Goal: Task Accomplishment & Management: Manage account settings

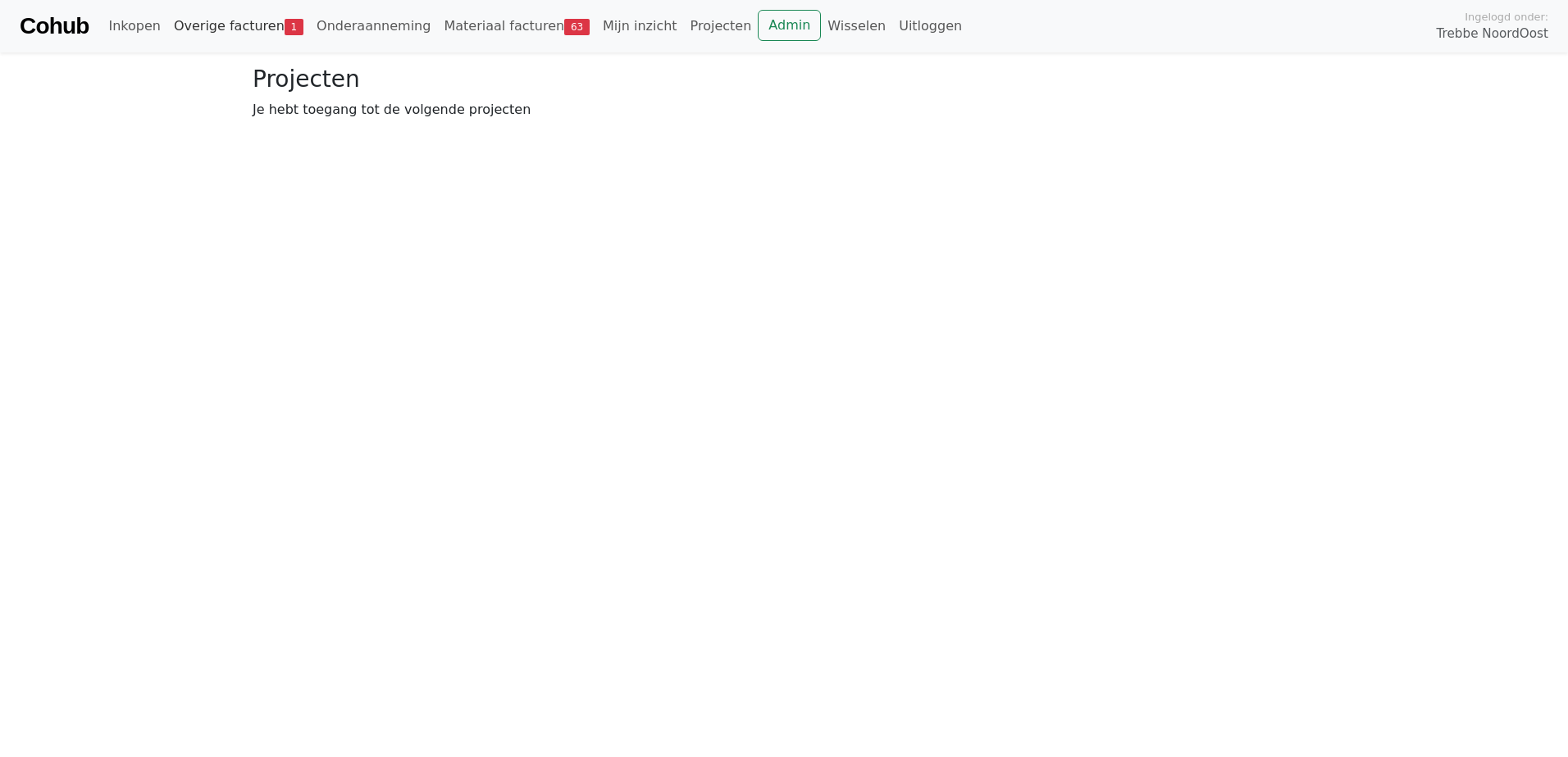
click at [250, 18] on link "Overige facturen 1" at bounding box center [239, 26] width 143 height 33
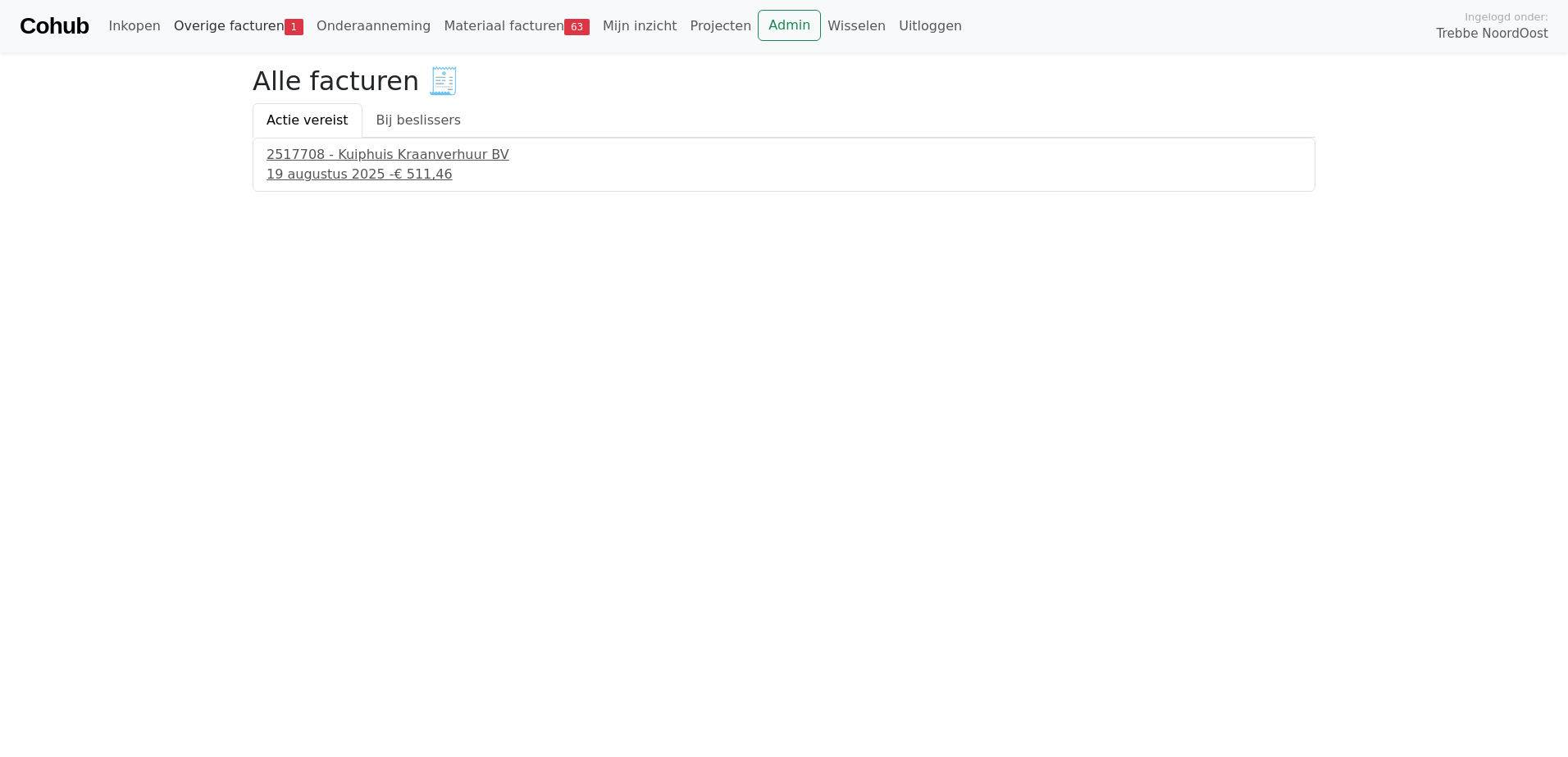
click at [255, 27] on link "Overige facturen 1" at bounding box center [239, 26] width 143 height 33
click at [370, 156] on div "2517708 - Kuiphuis Kraanverhuur BV" at bounding box center [783, 155] width 1035 height 20
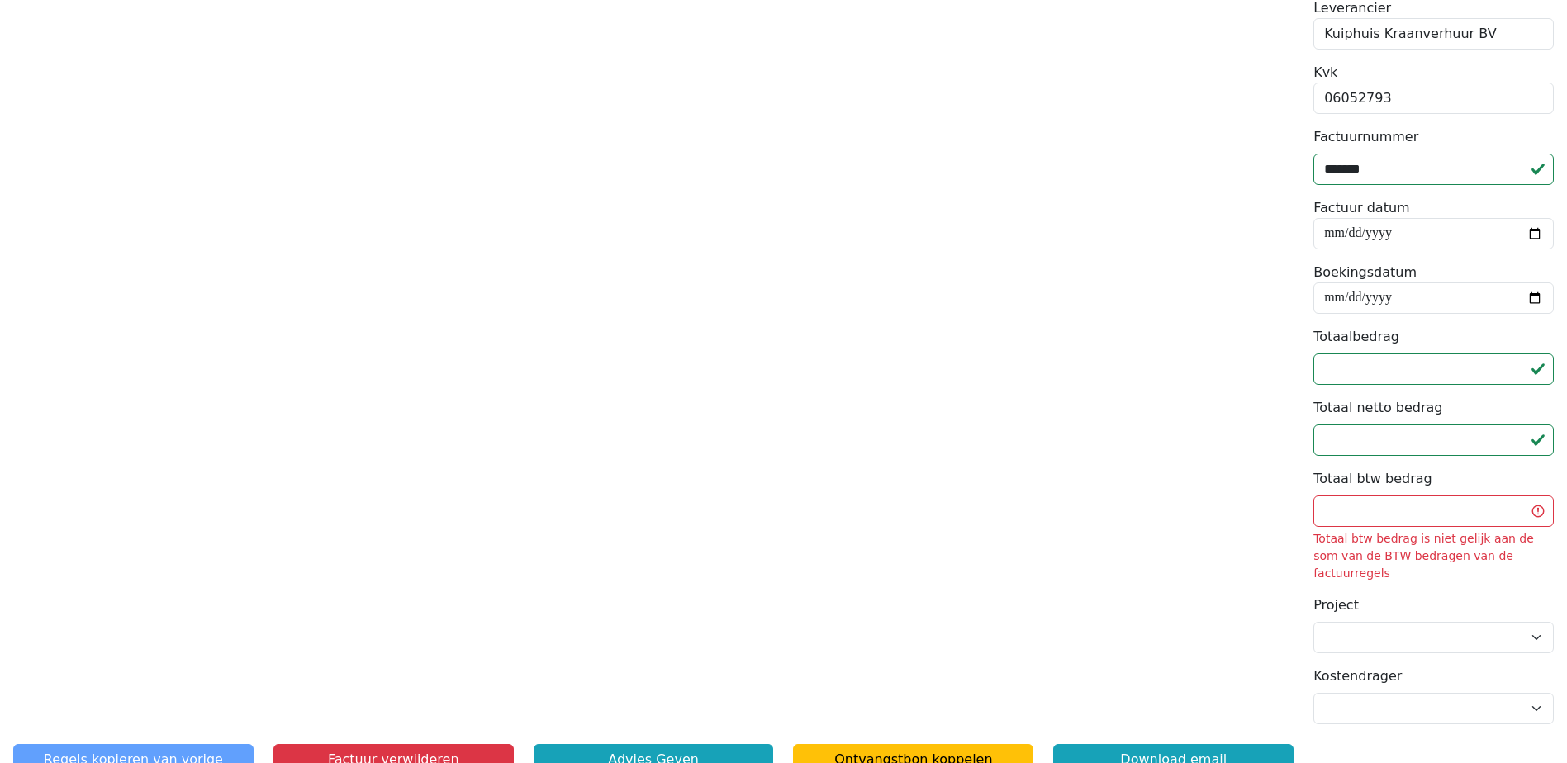
scroll to position [397, 0]
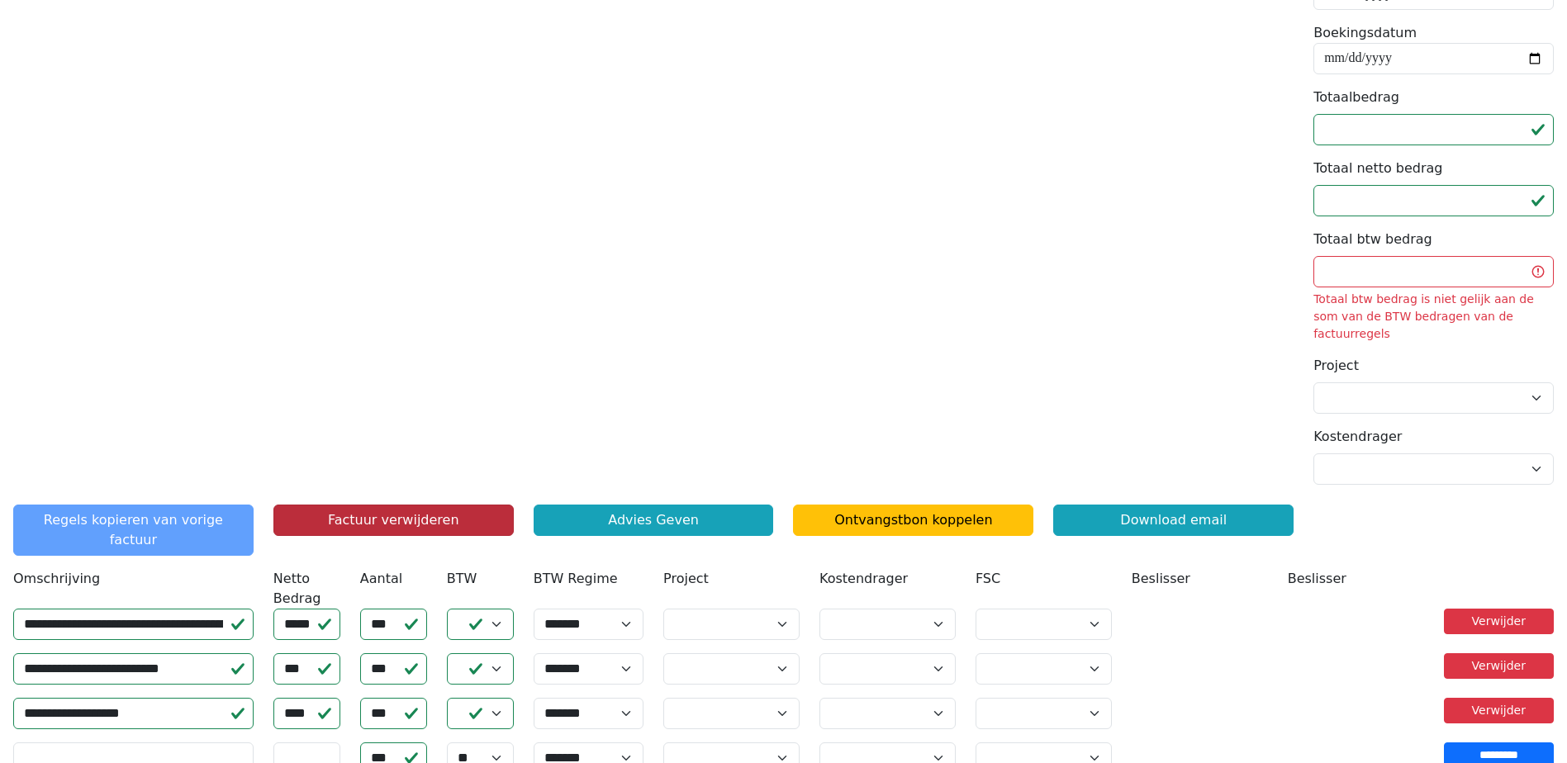
click at [439, 505] on button "Factuur verwijderen" at bounding box center [393, 520] width 240 height 31
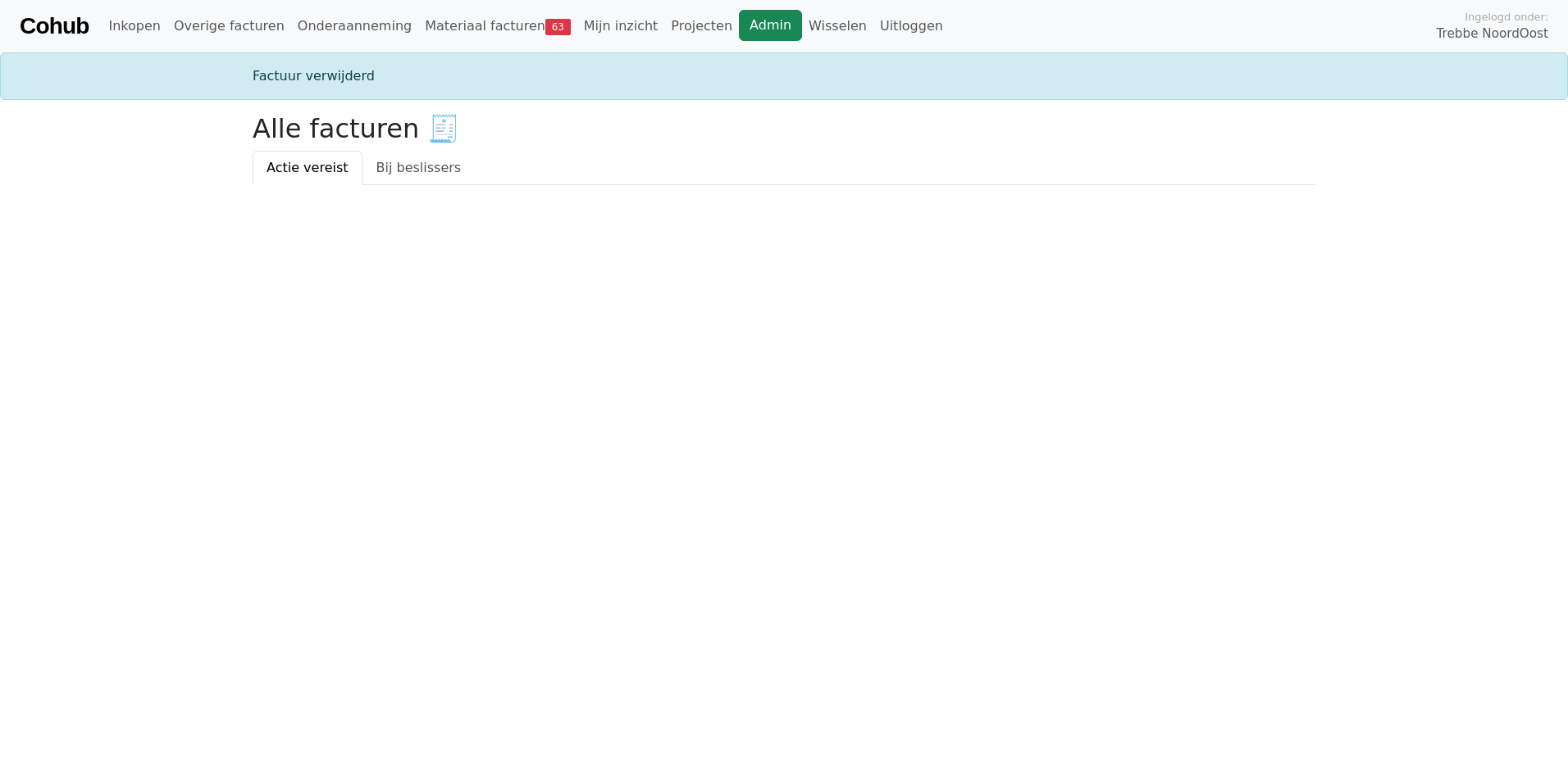
click at [738, 21] on link "Admin" at bounding box center [770, 25] width 64 height 31
